Goal: Information Seeking & Learning: Find specific fact

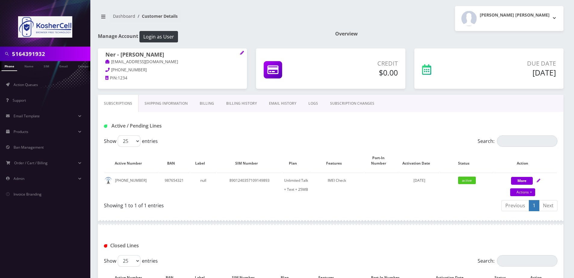
click at [69, 51] on input "5164391932" at bounding box center [50, 53] width 77 height 11
paste input "tel:[PHONE_NUMBER]"
type input "tel:[PHONE_NUMBER]"
click at [69, 66] on link "Email" at bounding box center [63, 66] width 14 height 10
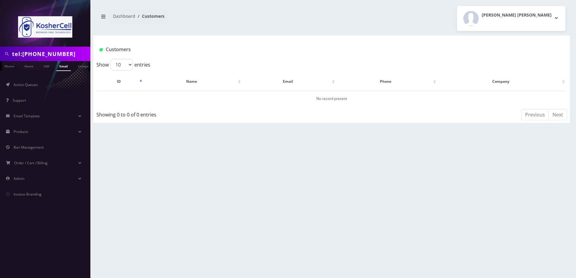
click at [58, 50] on input "tel:5742228267" at bounding box center [50, 53] width 77 height 11
click at [58, 50] on input "tel:[PHONE_NUMBER]" at bounding box center [50, 53] width 77 height 11
click at [67, 53] on input "tel:[PHONE_NUMBER]" at bounding box center [50, 53] width 77 height 11
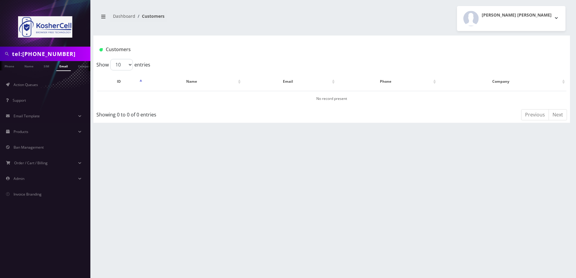
click at [67, 53] on input "tel:[PHONE_NUMBER]" at bounding box center [50, 53] width 77 height 11
paste input "info@ygosb.com"
type input "info@ygosb.com"
click at [72, 69] on ul "Phone Name SIM Email Company Customer" at bounding box center [45, 66] width 90 height 10
click at [67, 69] on link "Email" at bounding box center [63, 66] width 14 height 10
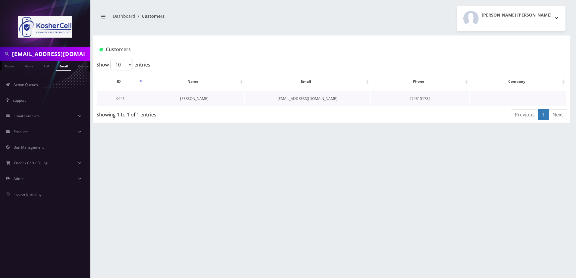
click at [199, 100] on link "Rabbi Zeiger" at bounding box center [194, 98] width 28 height 5
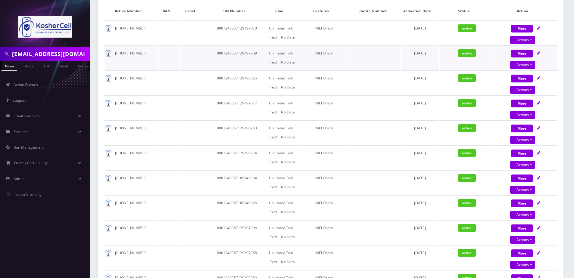
scroll to position [90, 0]
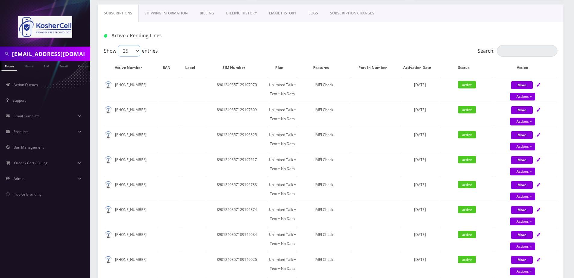
drag, startPoint x: 125, startPoint y: 49, endPoint x: 125, endPoint y: 54, distance: 4.8
click at [125, 49] on select "25 50 100 250 500" at bounding box center [129, 50] width 23 height 11
select select "250"
click at [118, 45] on select "25 50 100 250 500" at bounding box center [129, 50] width 23 height 11
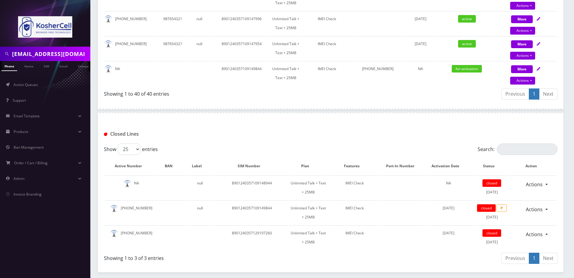
scroll to position [1081, 0]
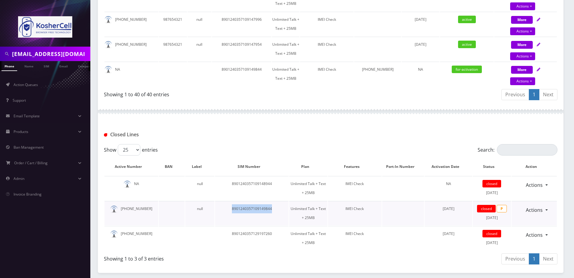
drag, startPoint x: 275, startPoint y: 211, endPoint x: 229, endPoint y: 208, distance: 45.5
click at [229, 208] on td "8901240357109149844" at bounding box center [252, 213] width 74 height 24
copy td "8901240357109149844"
click at [254, 207] on td "8901240357109149844" at bounding box center [252, 213] width 74 height 24
